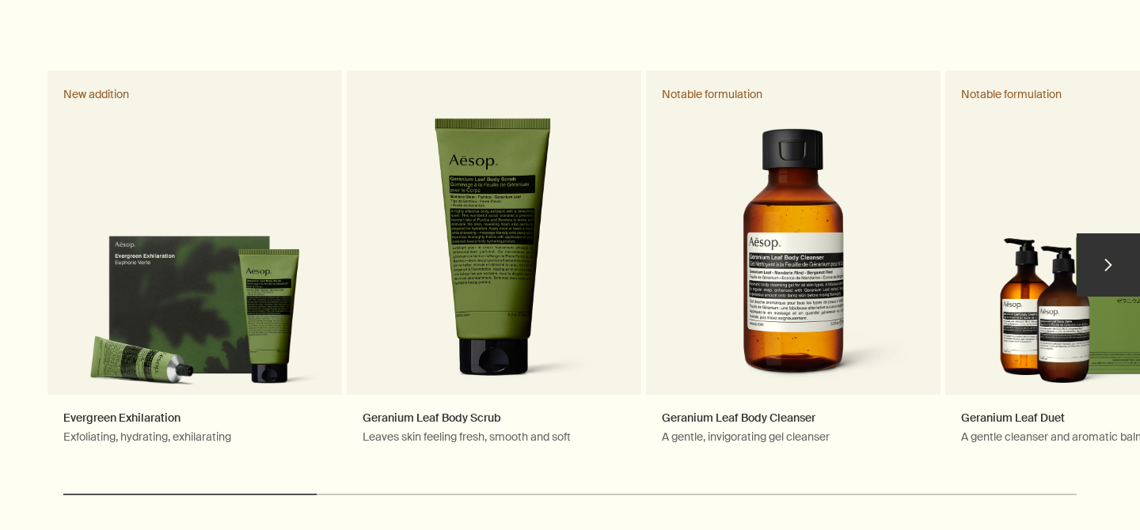
click at [1123, 250] on button "chevron" at bounding box center [1108, 265] width 63 height 63
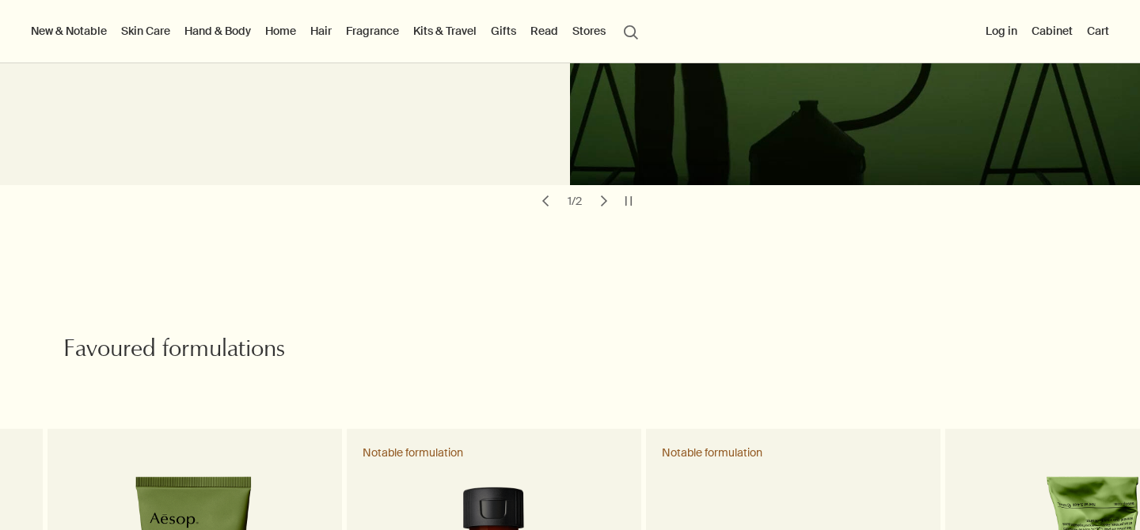
scroll to position [394, 0]
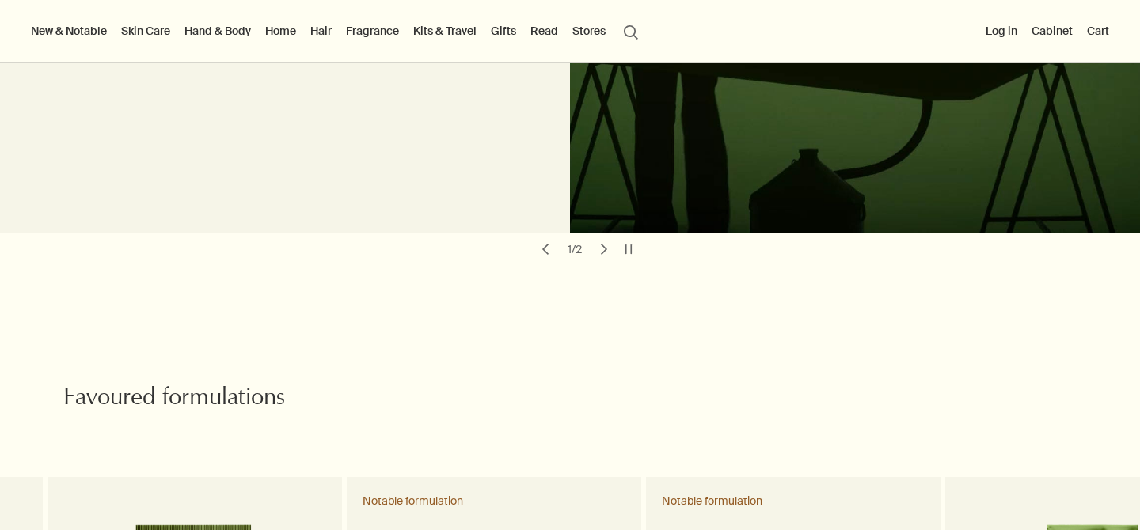
click at [463, 36] on link "Kits & Travel" at bounding box center [445, 31] width 70 height 21
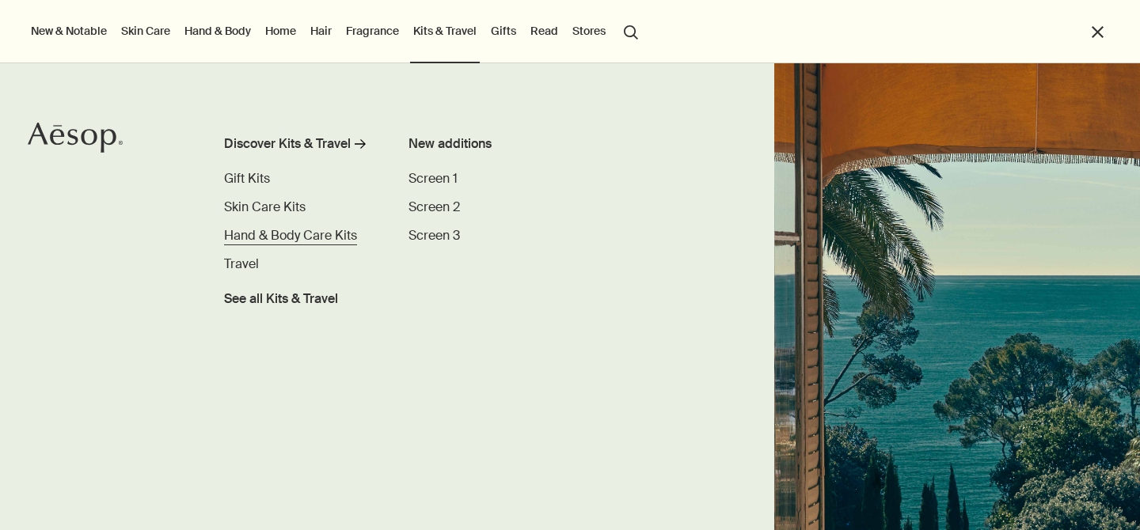
click at [287, 230] on span "Hand & Body Care Kits" at bounding box center [290, 235] width 133 height 17
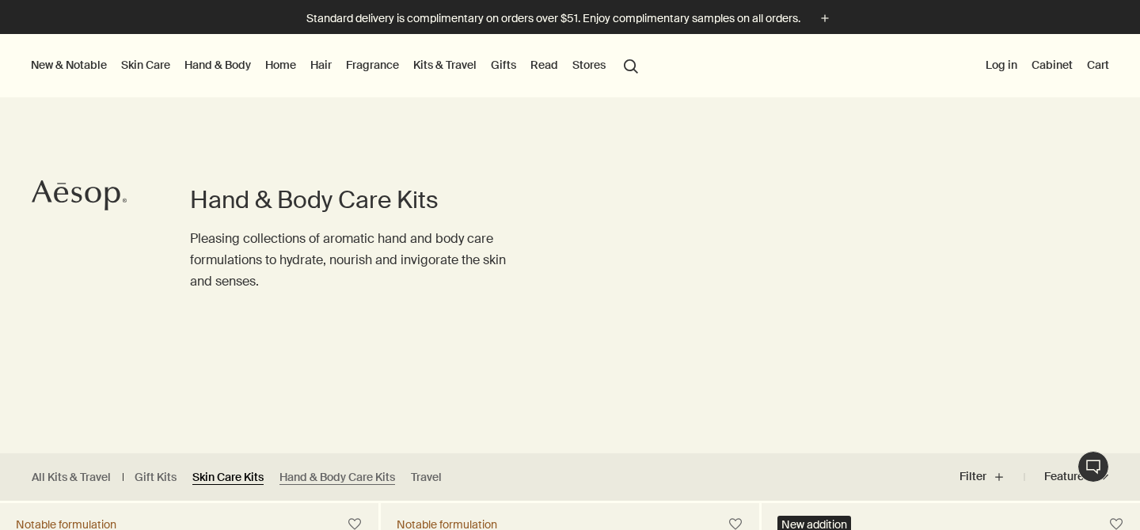
click at [215, 478] on link "Skin Care Kits" at bounding box center [227, 477] width 71 height 15
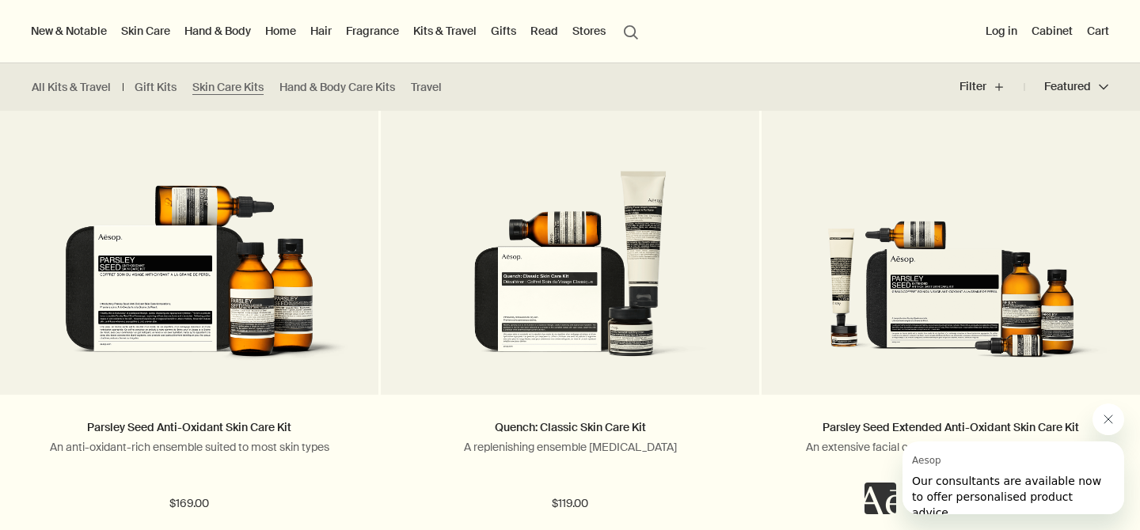
click at [139, 25] on link "Skin Care" at bounding box center [145, 31] width 55 height 21
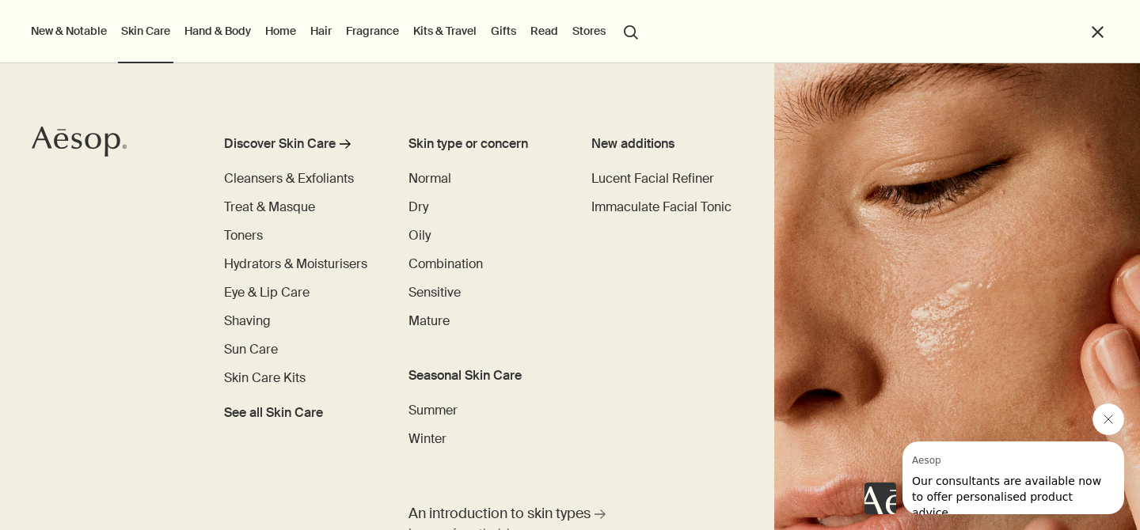
click at [237, 40] on link "Hand & Body" at bounding box center [217, 31] width 73 height 21
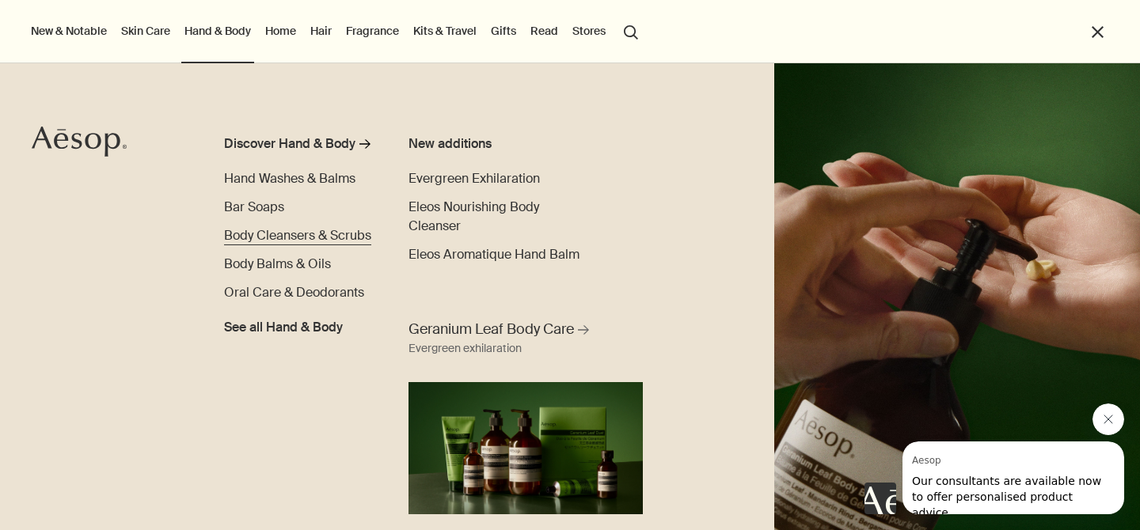
click at [272, 234] on span "Body Cleansers & Scrubs" at bounding box center [297, 235] width 147 height 17
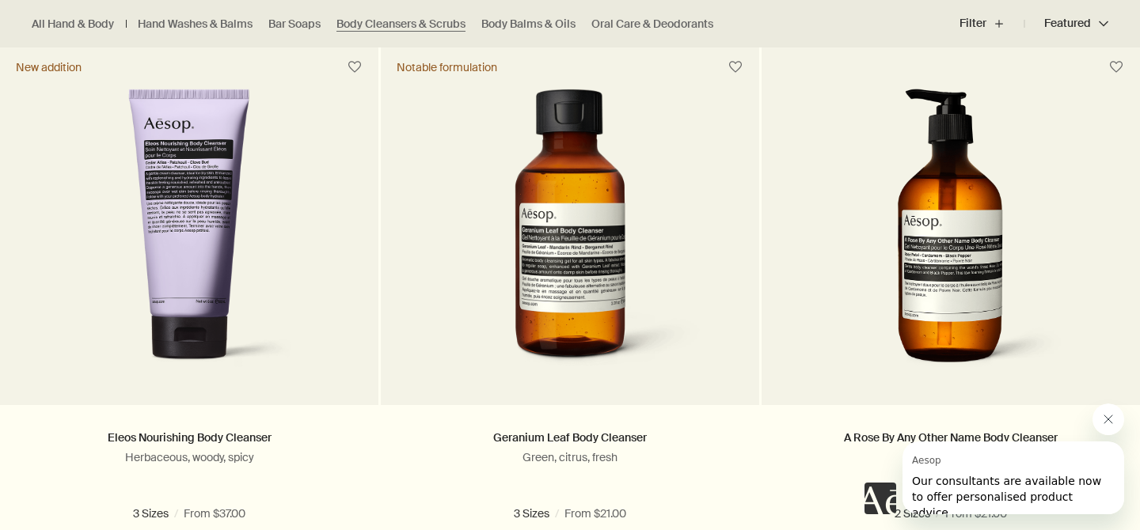
scroll to position [499, 0]
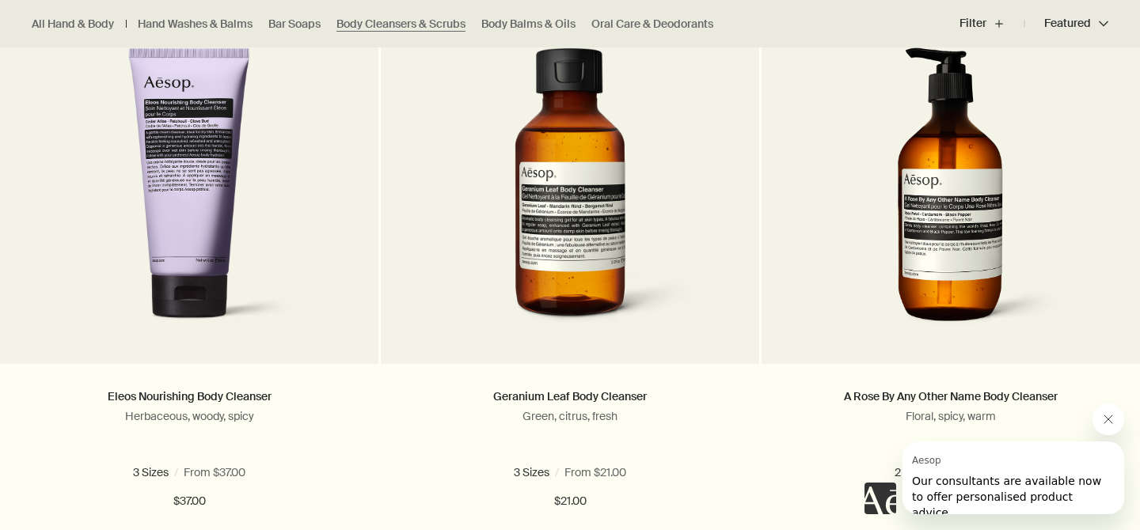
click at [1116, 421] on button "Close message from Aesop" at bounding box center [1109, 420] width 32 height 32
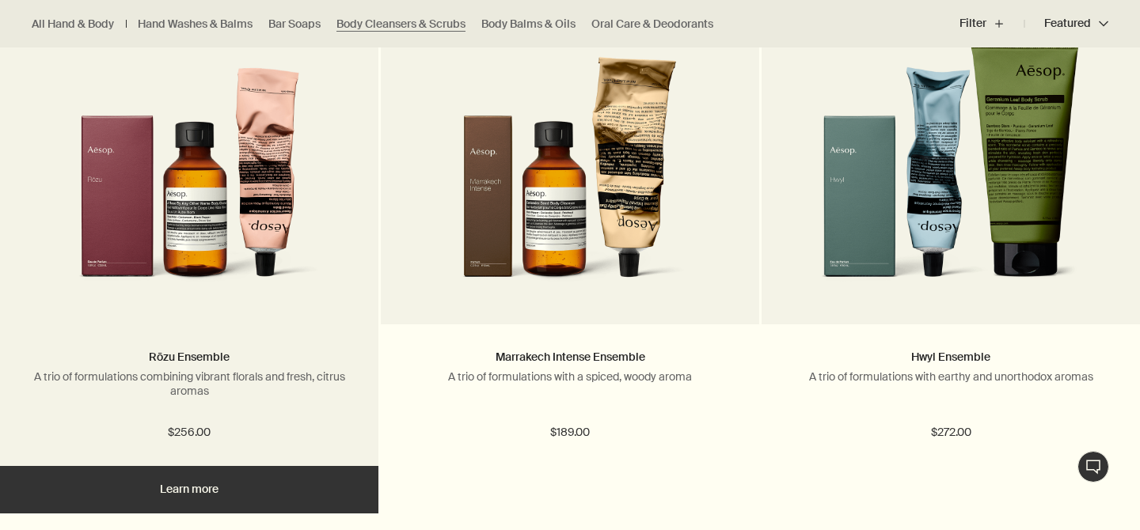
scroll to position [2293, 0]
